Goal: Book appointment/travel/reservation

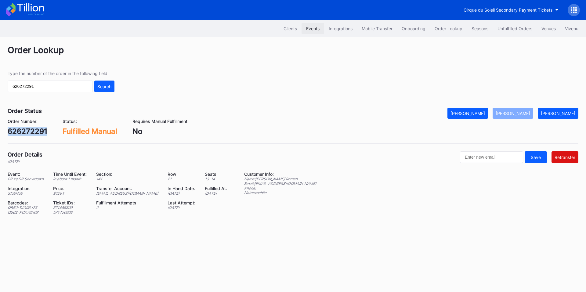
click at [306, 28] on div "Events" at bounding box center [312, 28] width 13 height 5
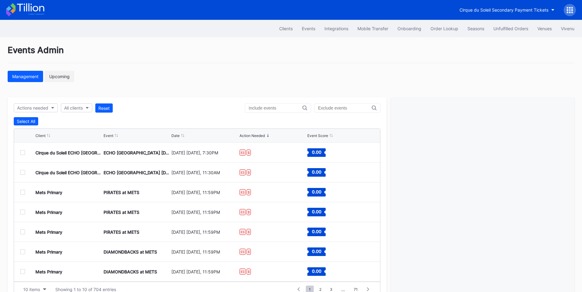
click at [68, 79] on div "Upcoming" at bounding box center [59, 76] width 20 height 5
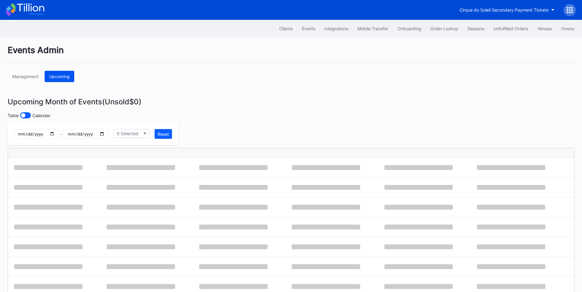
click at [51, 77] on div "Upcoming" at bounding box center [59, 76] width 20 height 5
click at [59, 136] on input "date" at bounding box center [36, 134] width 45 height 10
type input "[DATE]"
click at [108, 135] on input "date" at bounding box center [86, 134] width 45 height 10
type input "[DATE]"
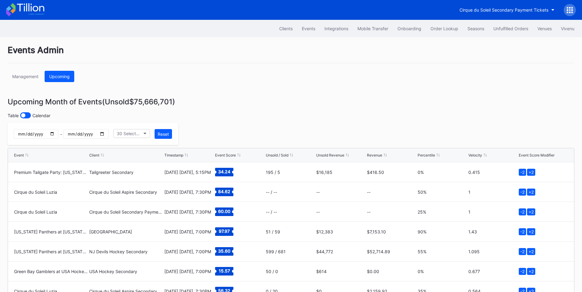
click at [59, 133] on input "date" at bounding box center [36, 134] width 45 height 10
type input "[DATE]"
click at [108, 136] on input "date" at bounding box center [86, 134] width 45 height 10
type input "[DATE]"
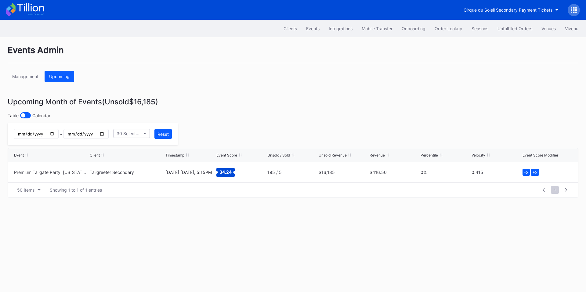
click at [59, 134] on input "[DATE]" at bounding box center [36, 134] width 45 height 10
type input "[DATE]"
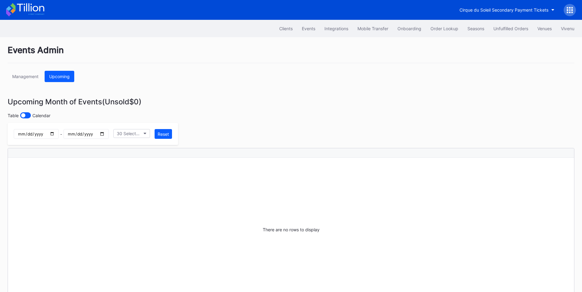
click at [108, 136] on input "[DATE]" at bounding box center [86, 134] width 45 height 10
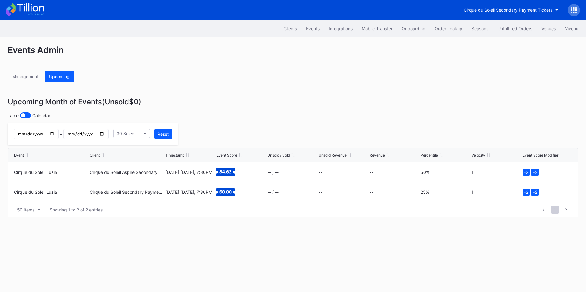
click at [108, 136] on input "[DATE]" at bounding box center [86, 134] width 45 height 10
type input "[DATE]"
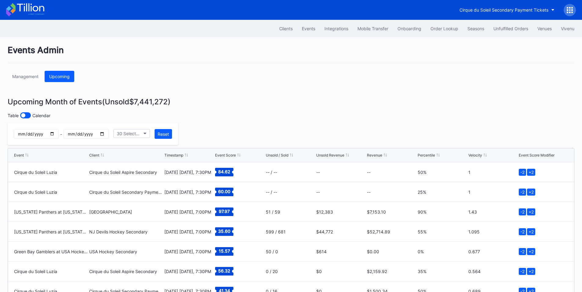
click at [59, 138] on input "[DATE]" at bounding box center [36, 134] width 45 height 10
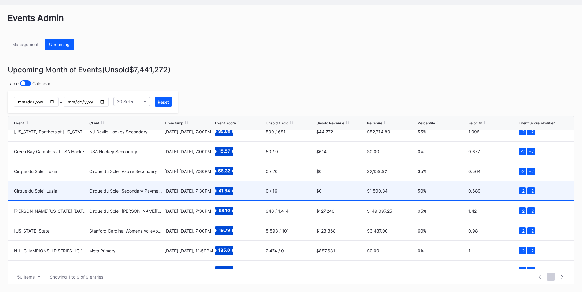
scroll to position [40, 0]
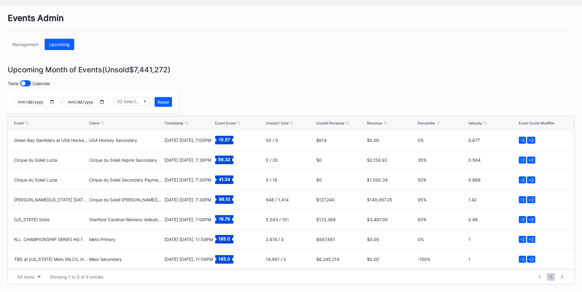
click at [59, 100] on input "[DATE]" at bounding box center [36, 102] width 45 height 10
type input "[DATE]"
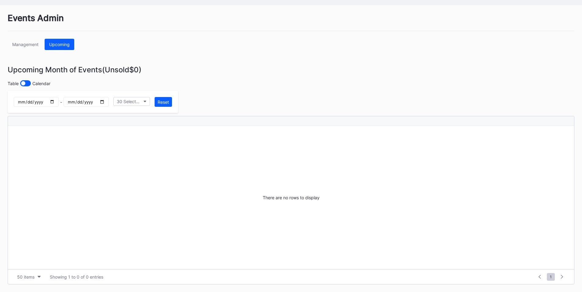
click at [108, 99] on input "[DATE]" at bounding box center [86, 102] width 45 height 10
type input "[DATE]"
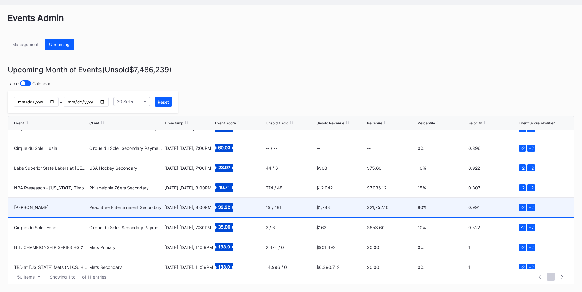
scroll to position [79, 0]
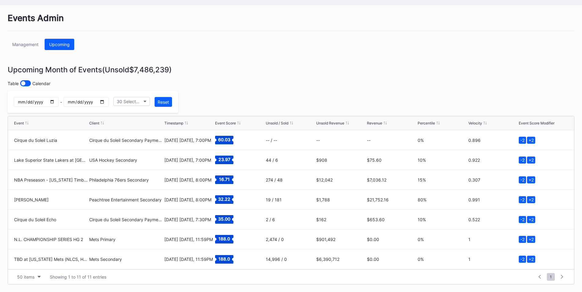
click at [59, 100] on input "[DATE]" at bounding box center [36, 102] width 45 height 10
type input "[DATE]"
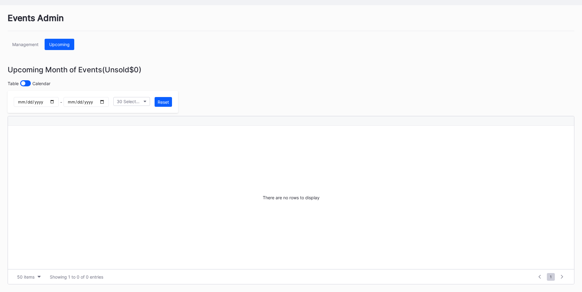
scroll to position [0, 0]
click at [108, 99] on input "[DATE]" at bounding box center [86, 102] width 45 height 10
type input "[DATE]"
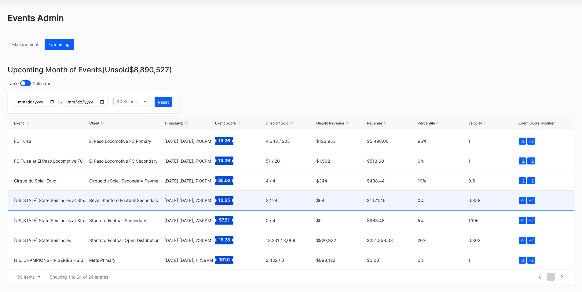
scroll to position [337, 0]
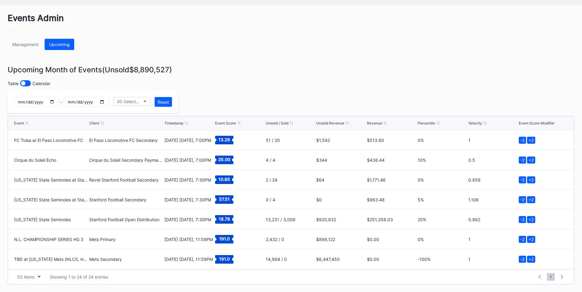
click at [59, 100] on input "[DATE]" at bounding box center [36, 102] width 45 height 10
type input "[DATE]"
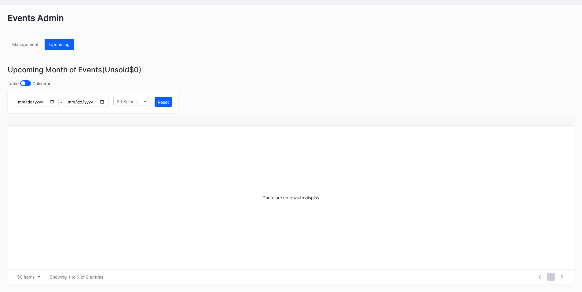
click at [108, 97] on input "[DATE]" at bounding box center [86, 102] width 45 height 10
click at [108, 102] on input "[DATE]" at bounding box center [86, 102] width 45 height 10
type input "[DATE]"
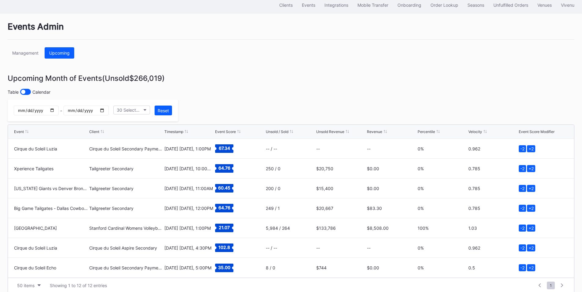
scroll to position [34, 0]
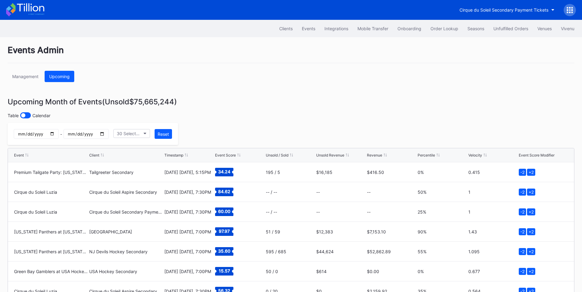
click at [59, 136] on input "date" at bounding box center [36, 134] width 45 height 10
type input "[DATE]"
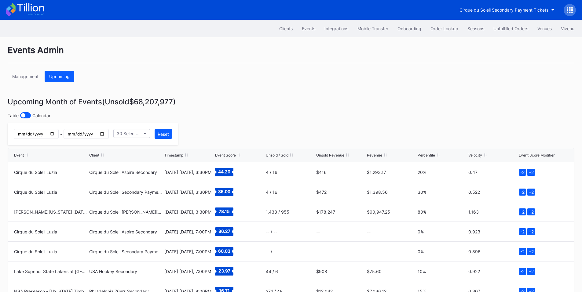
click at [108, 133] on input "date" at bounding box center [86, 134] width 45 height 10
type input "[DATE]"
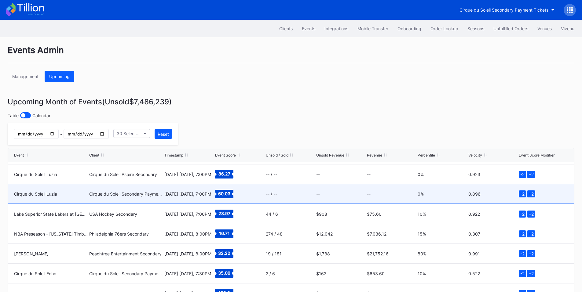
scroll to position [71, 0]
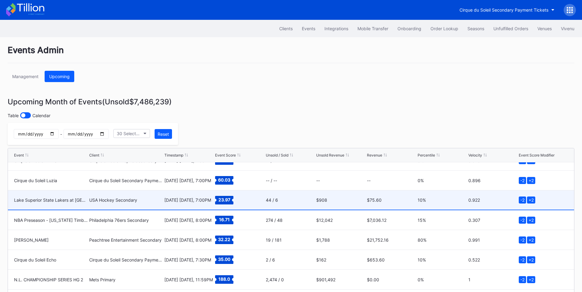
click at [144, 204] on div "USA Hockey Secondary" at bounding box center [126, 200] width 74 height 19
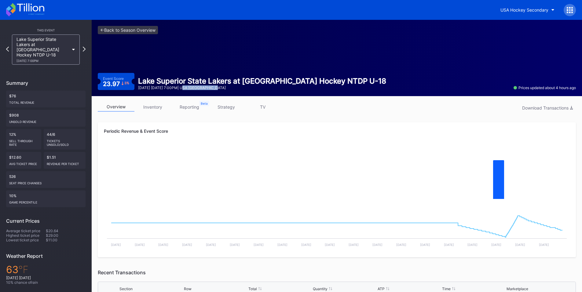
drag, startPoint x: 220, startPoint y: 89, endPoint x: 186, endPoint y: 89, distance: 34.2
click at [186, 89] on div "October 17 Friday 7:00PM | USA Hockey Arena" at bounding box center [262, 87] width 248 height 5
click at [82, 44] on div "Lake Superior State Lakers at USA Hockey NTDP U-18 10/17 Friday 7:00PM" at bounding box center [46, 50] width 74 height 30
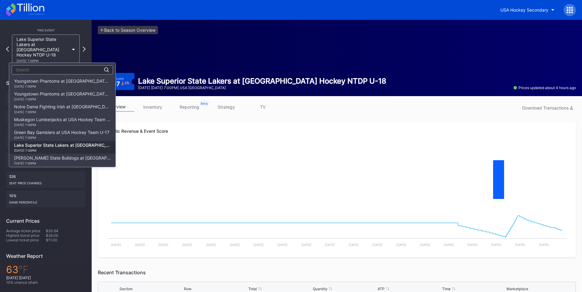
scroll to position [64, 0]
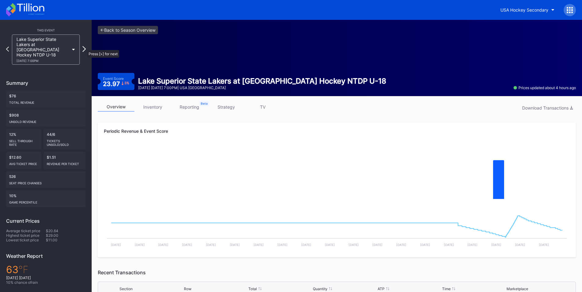
click at [84, 47] on icon at bounding box center [83, 49] width 3 height 6
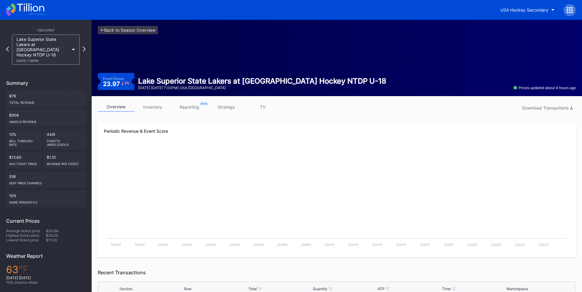
scroll to position [34, 0]
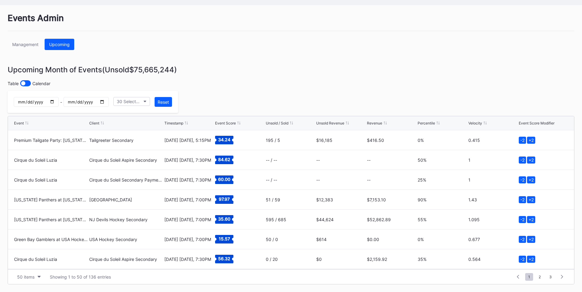
click at [59, 99] on input "date" at bounding box center [36, 102] width 45 height 10
type input "[DATE]"
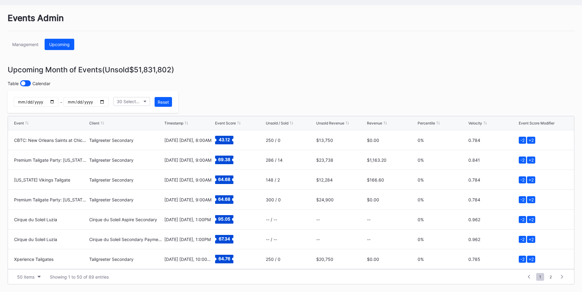
click at [108, 100] on input "date" at bounding box center [86, 102] width 45 height 10
type input "[DATE]"
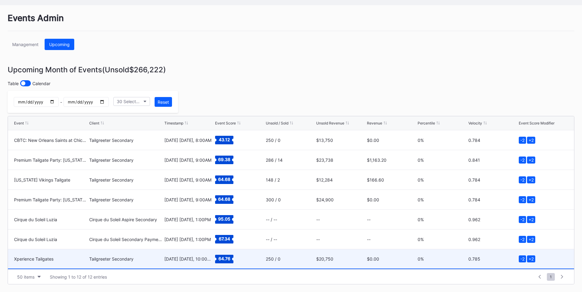
click at [108, 259] on div "Tailgreeter Secondary" at bounding box center [126, 258] width 74 height 5
